Goal: Task Accomplishment & Management: Use online tool/utility

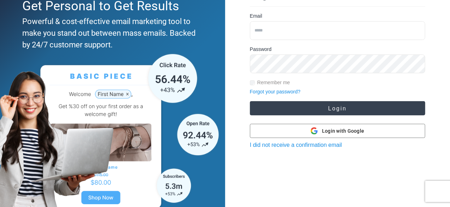
type input "**********"
click at [353, 108] on button "Login" at bounding box center [337, 108] width 175 height 14
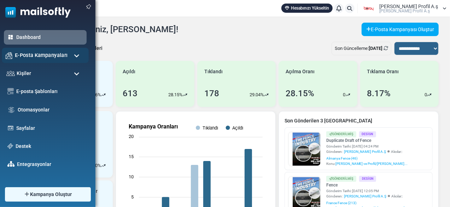
click at [58, 56] on span "E-Posta Kampanyaları" at bounding box center [41, 55] width 53 height 8
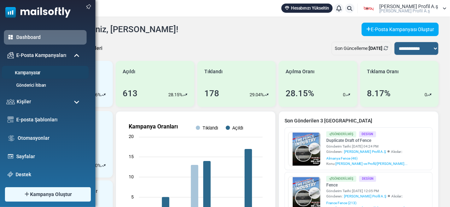
click at [38, 71] on link "Kampanyalar" at bounding box center [44, 73] width 85 height 7
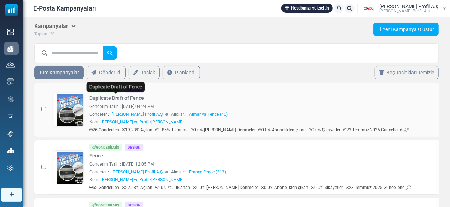
click at [103, 95] on link "Duplicate Draft of Fence" at bounding box center [116, 97] width 54 height 7
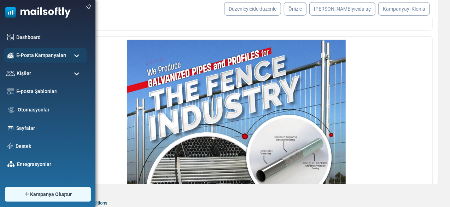
scroll to position [69, 0]
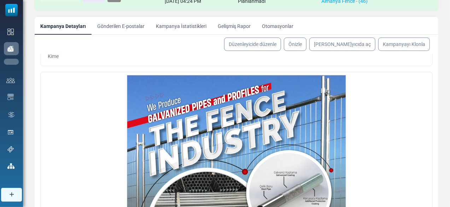
click at [0, 0] on link "Kampanyalar" at bounding box center [0, 0] width 0 height 0
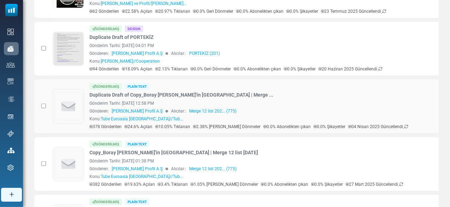
scroll to position [177, 0]
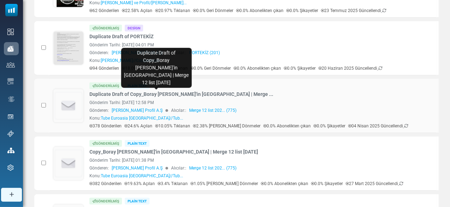
click at [139, 95] on link "Duplicate Draft of Copy_Boray [PERSON_NAME]'in [GEOGRAPHIC_DATA] | Merge ..." at bounding box center [181, 94] width 184 height 7
